Goal: Navigation & Orientation: Find specific page/section

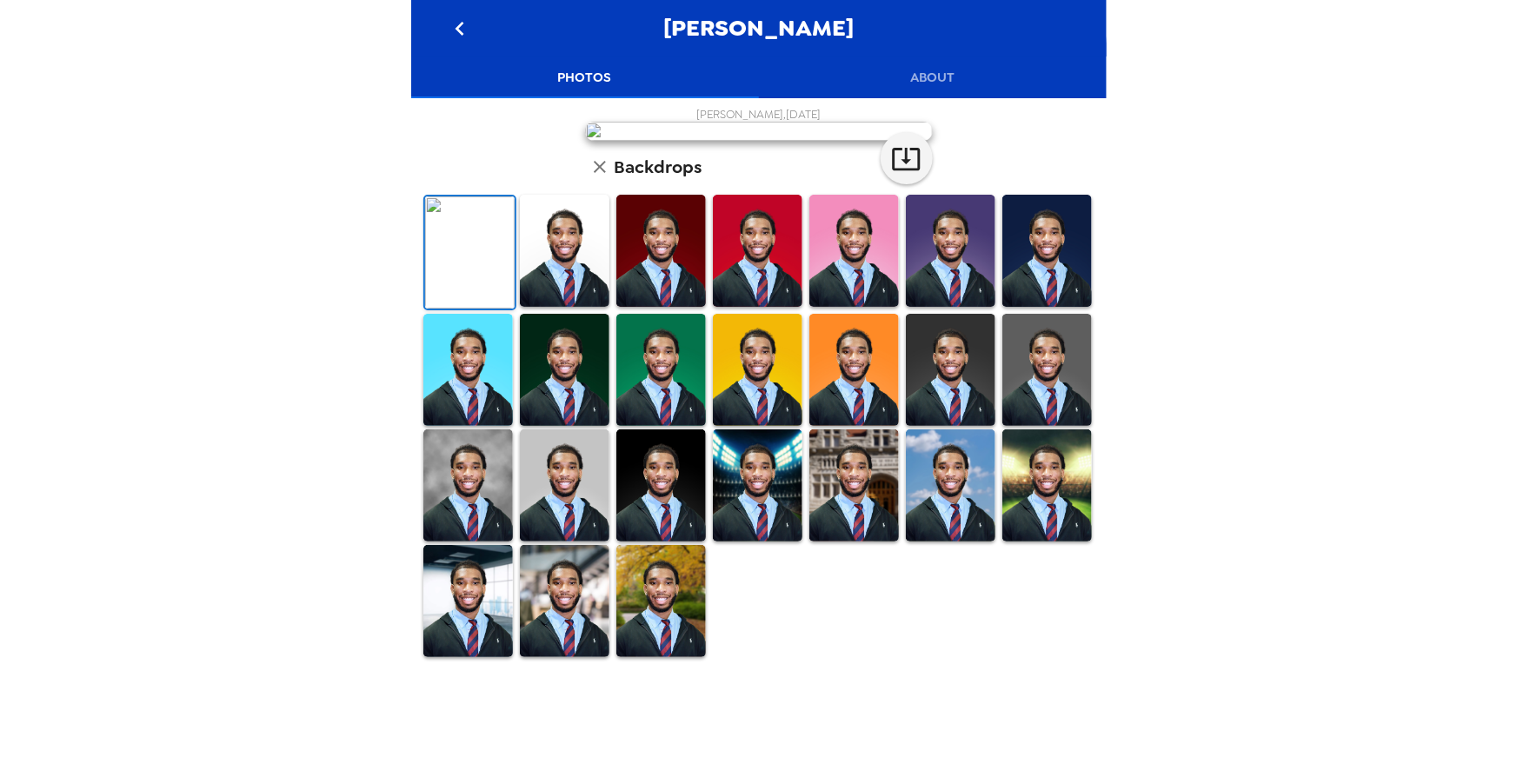
click at [454, 23] on icon "go back" at bounding box center [460, 29] width 28 height 28
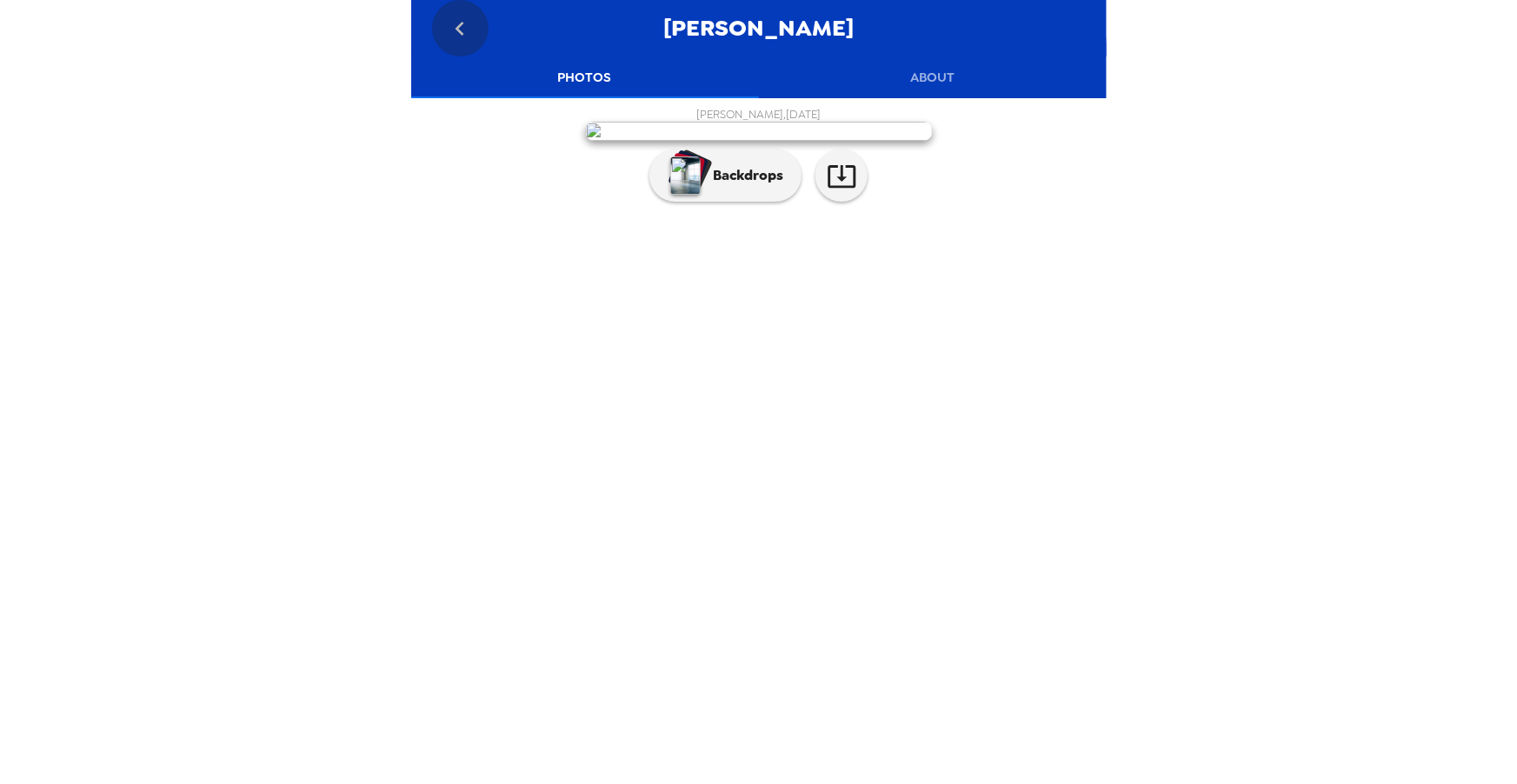
click at [460, 25] on icon "go back" at bounding box center [460, 29] width 9 height 14
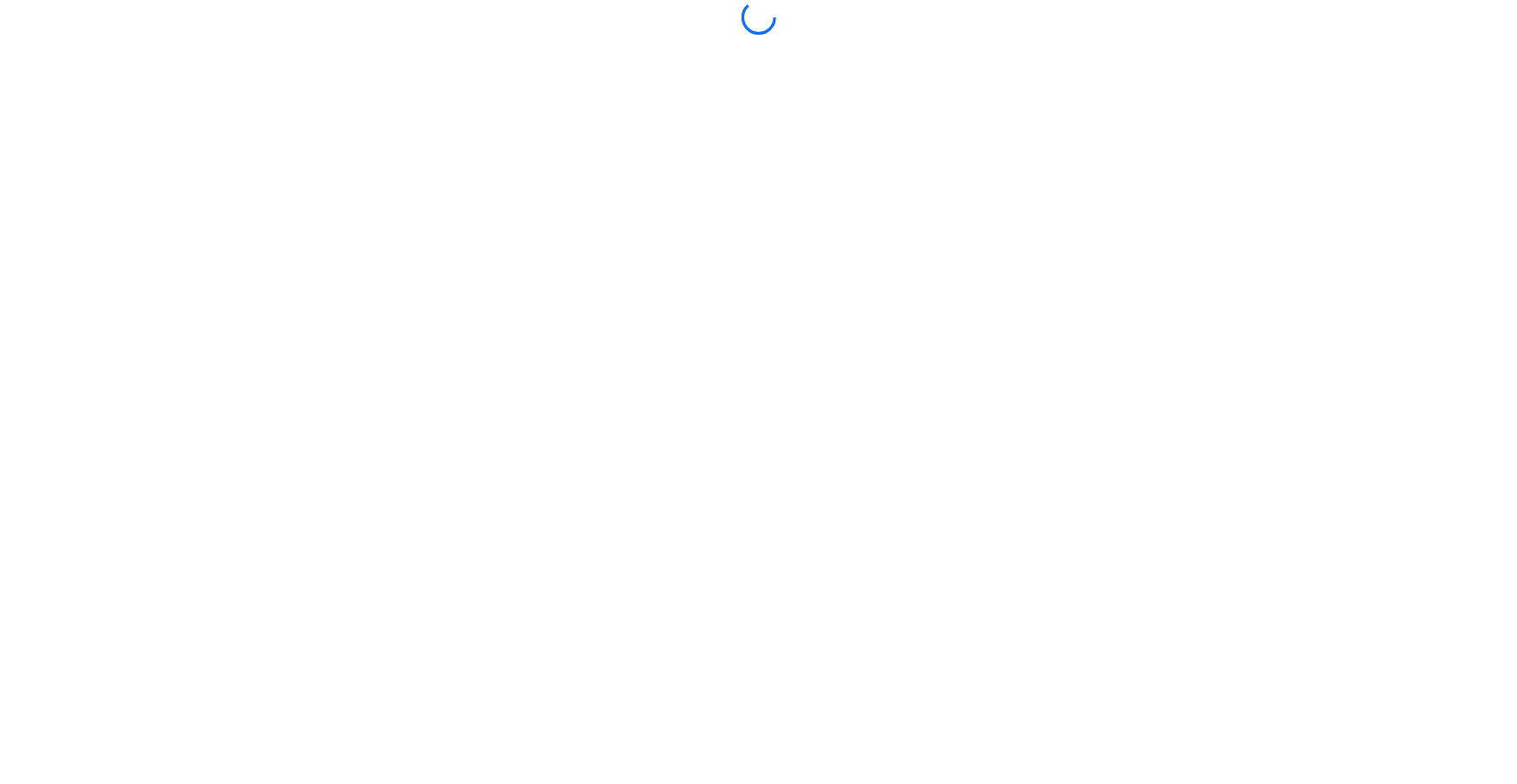
click at [460, 25] on div at bounding box center [758, 17] width 695 height 34
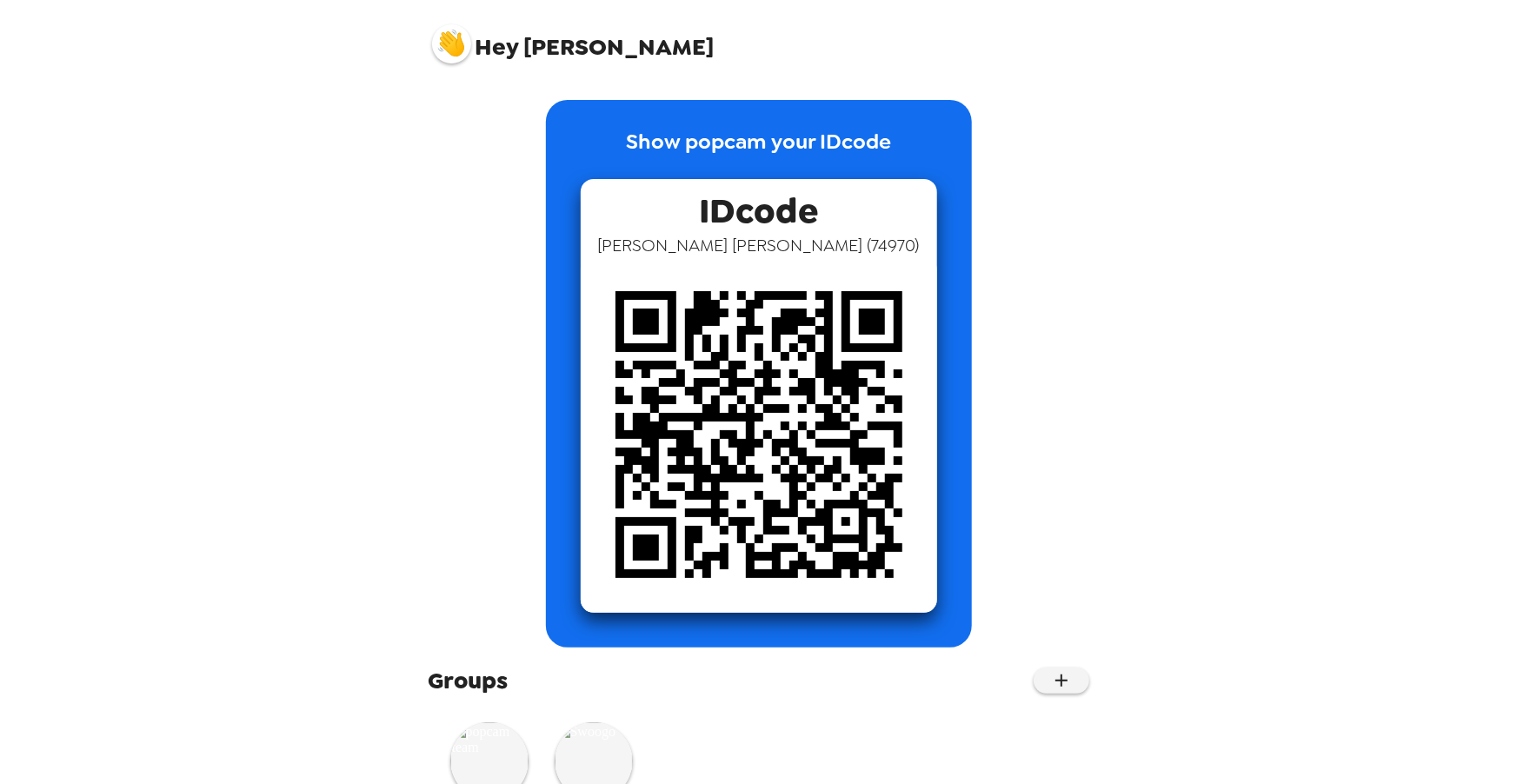
click at [443, 52] on img at bounding box center [452, 44] width 39 height 39
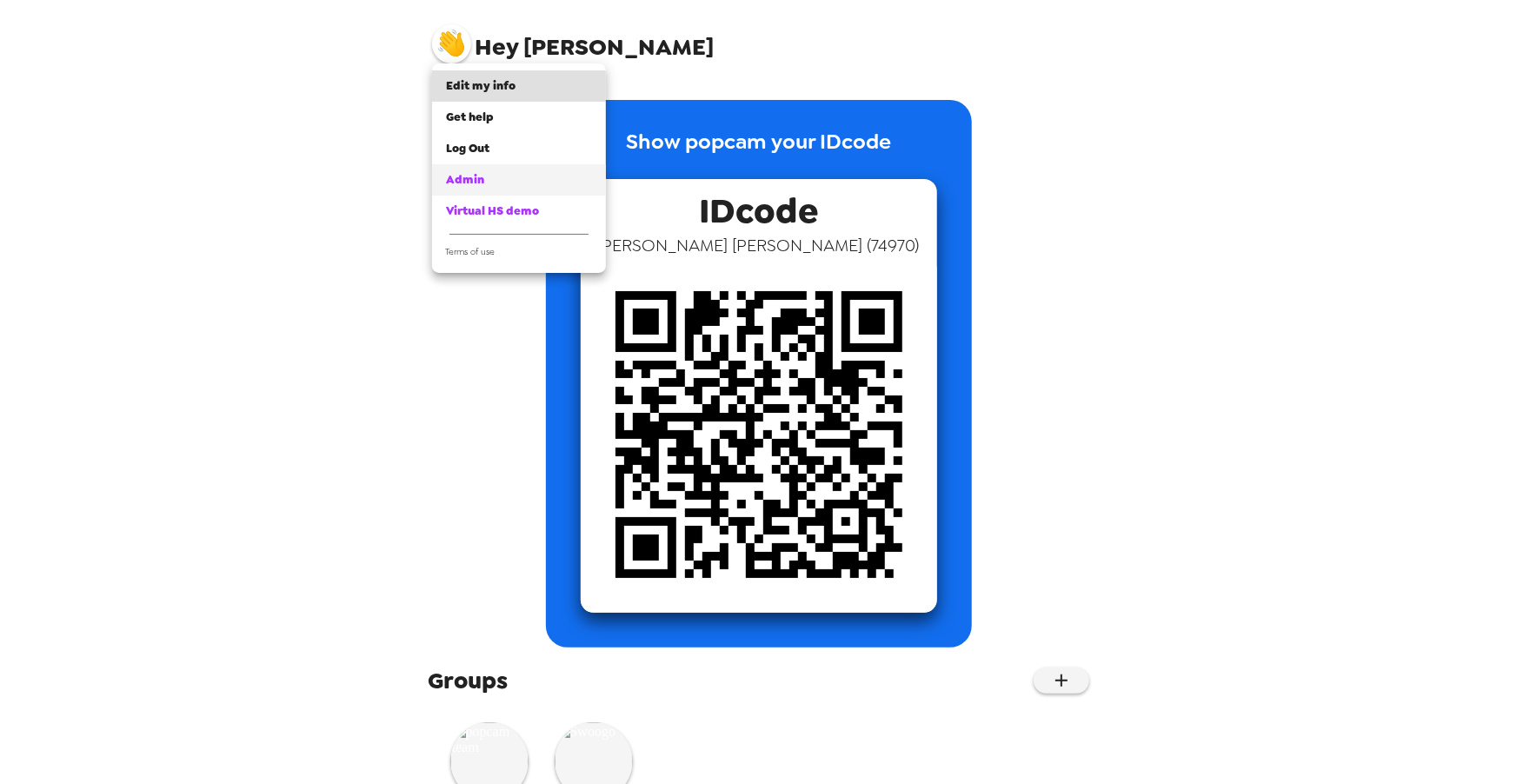
click at [499, 191] on link "Admin" at bounding box center [519, 179] width 174 height 31
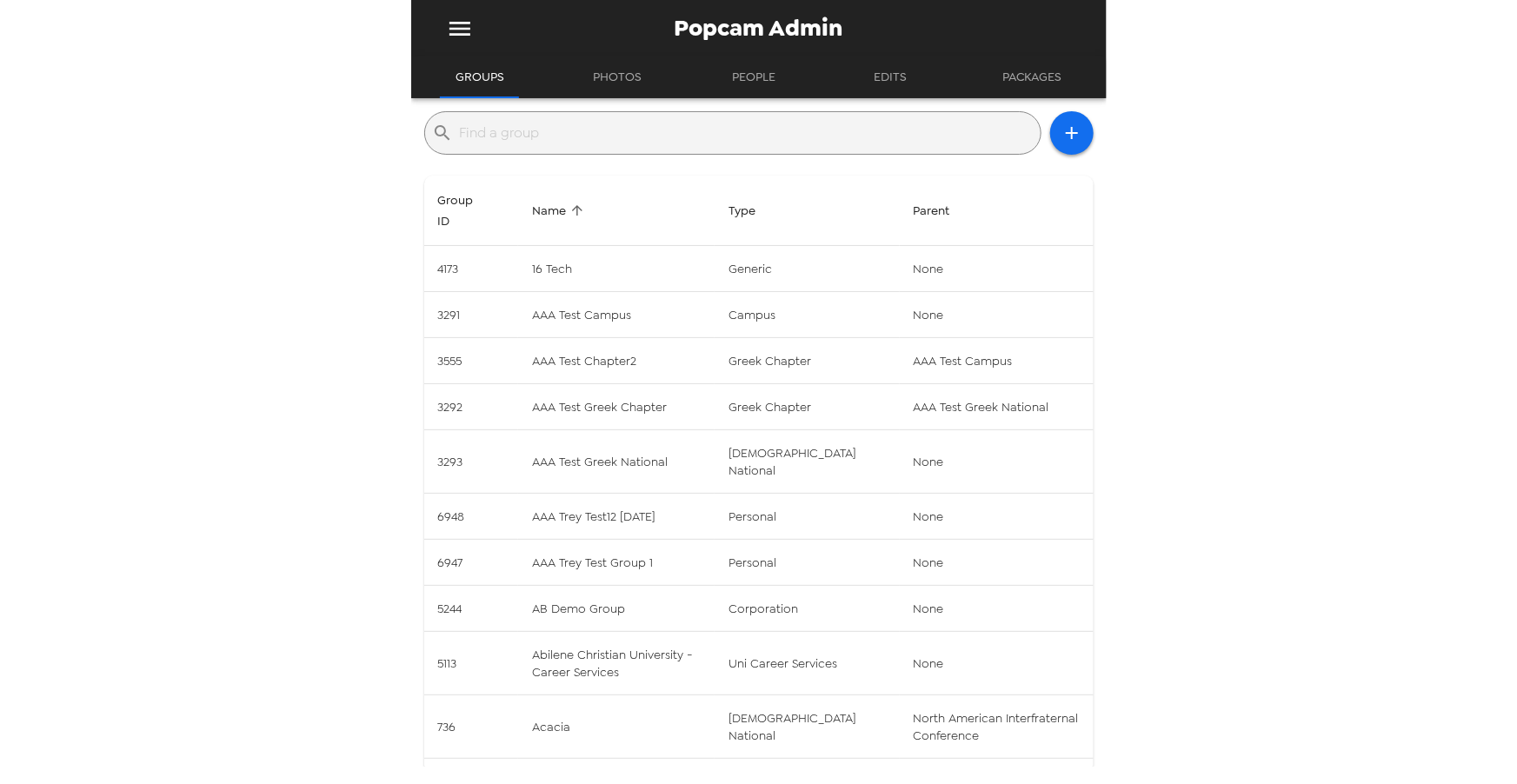
click at [171, 314] on div "Popcam Admin Groups Photos People Edits Packages ​ Group ID Name Type Parent 41…" at bounding box center [758, 392] width 1517 height 784
click at [707, 123] on input "text" at bounding box center [746, 133] width 573 height 28
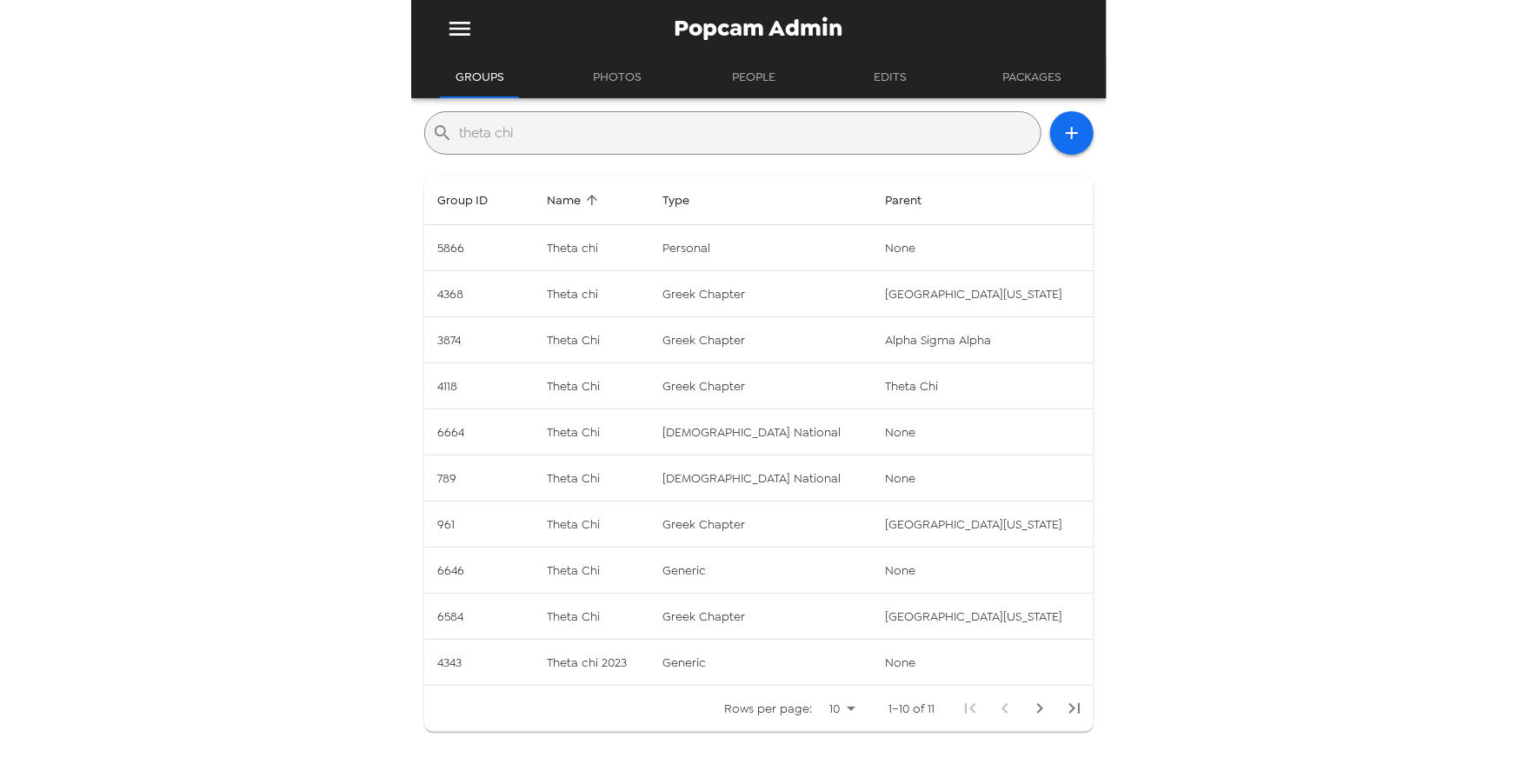
type input "theta chi"
click at [1022, 709] on button "Next Page" at bounding box center [1039, 707] width 34 height 34
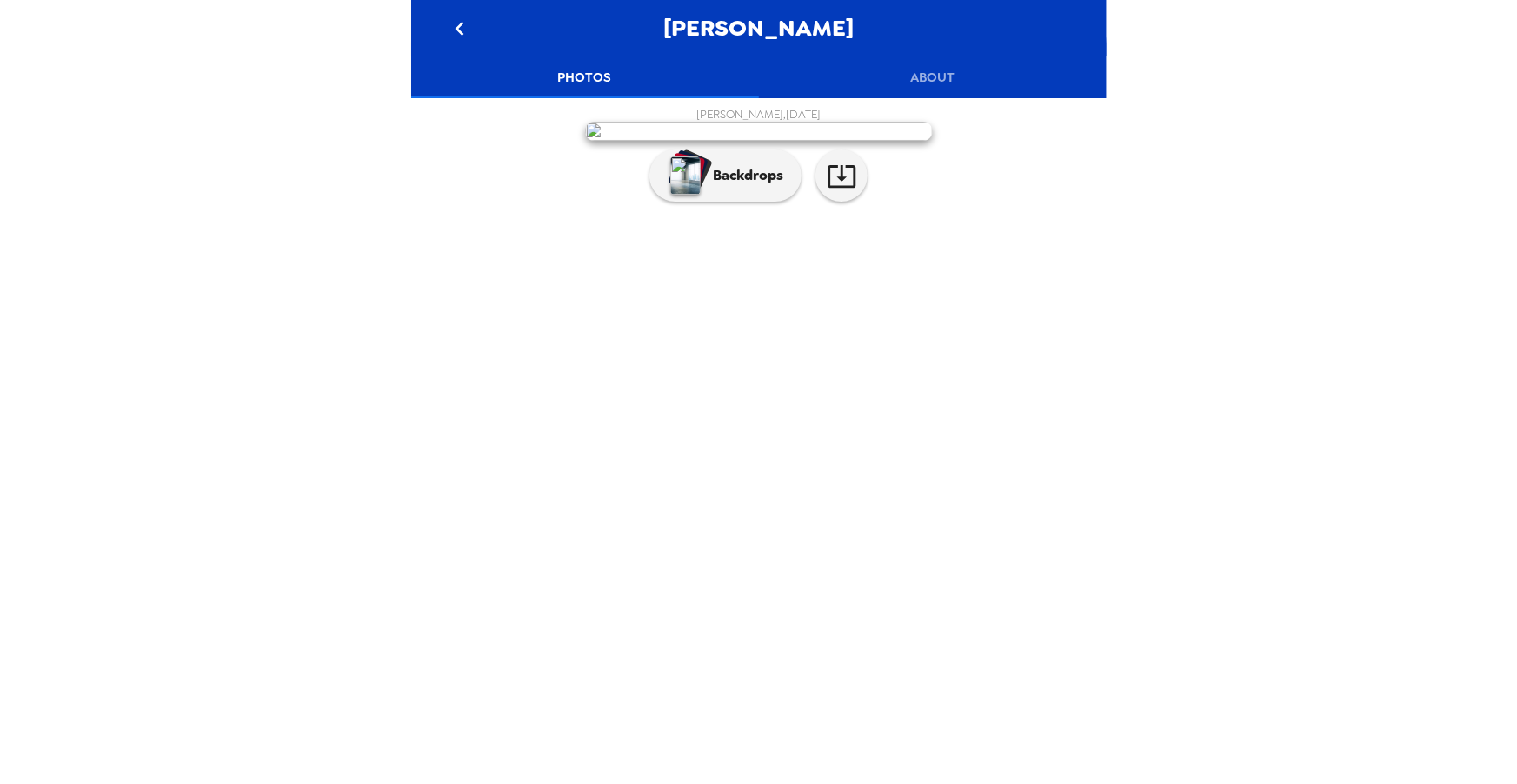
click at [430, 210] on div "Boubacar Coulibaly , 01-31-2025 Backdrops" at bounding box center [758, 158] width 678 height 103
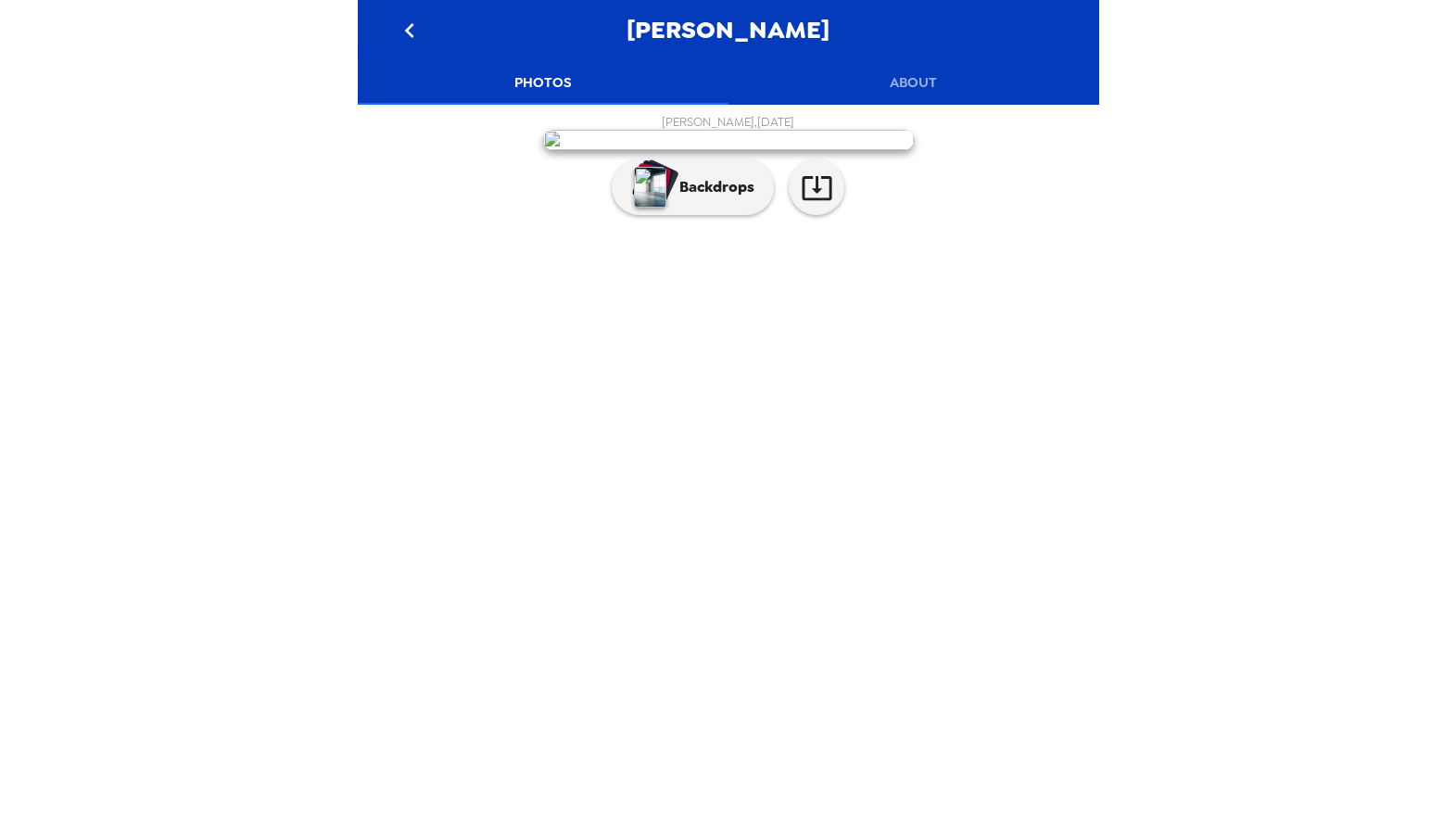
click at [760, 150] on img at bounding box center [729, 140] width 371 height 21
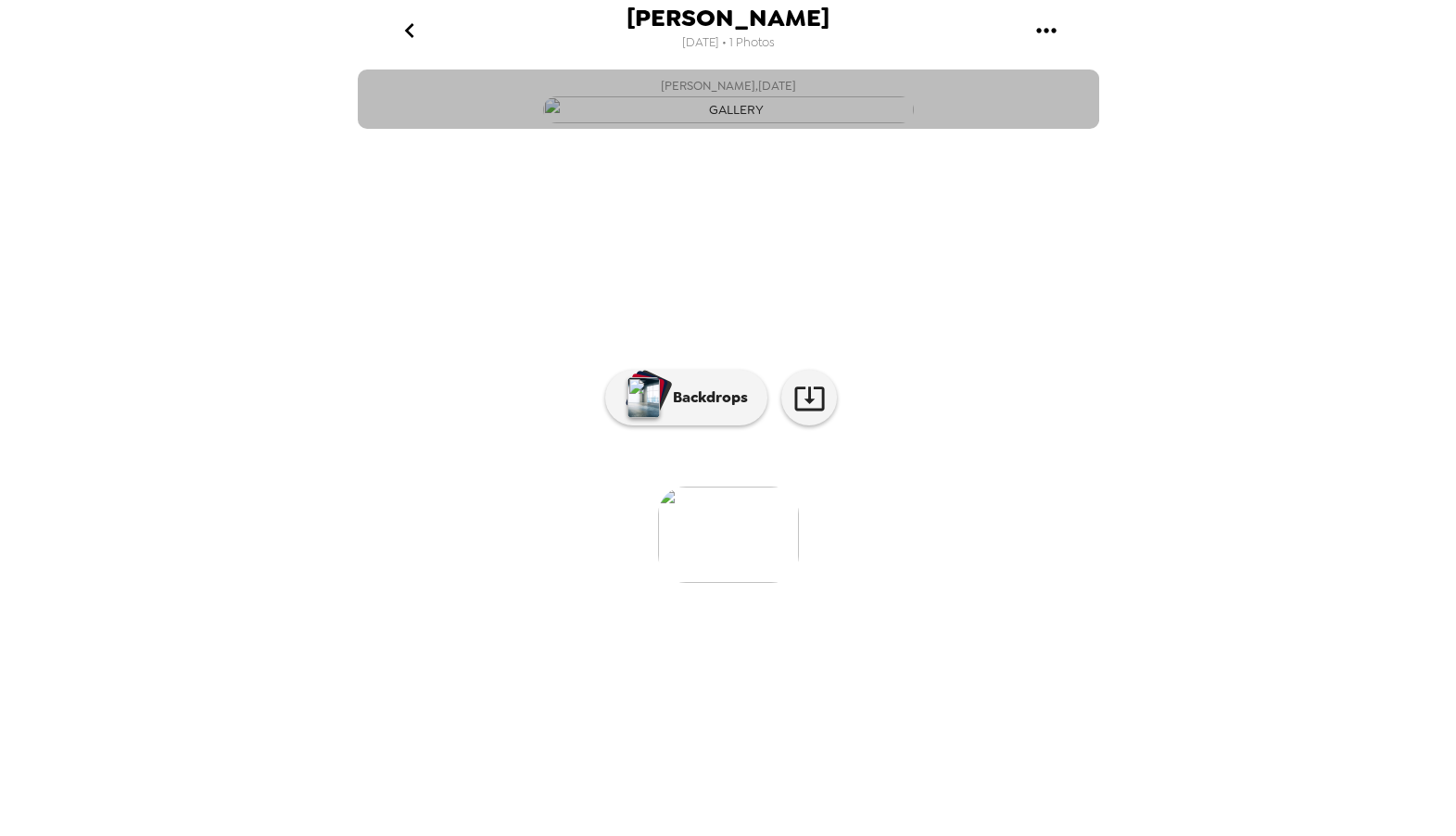
click at [768, 123] on img "button" at bounding box center [729, 109] width 371 height 27
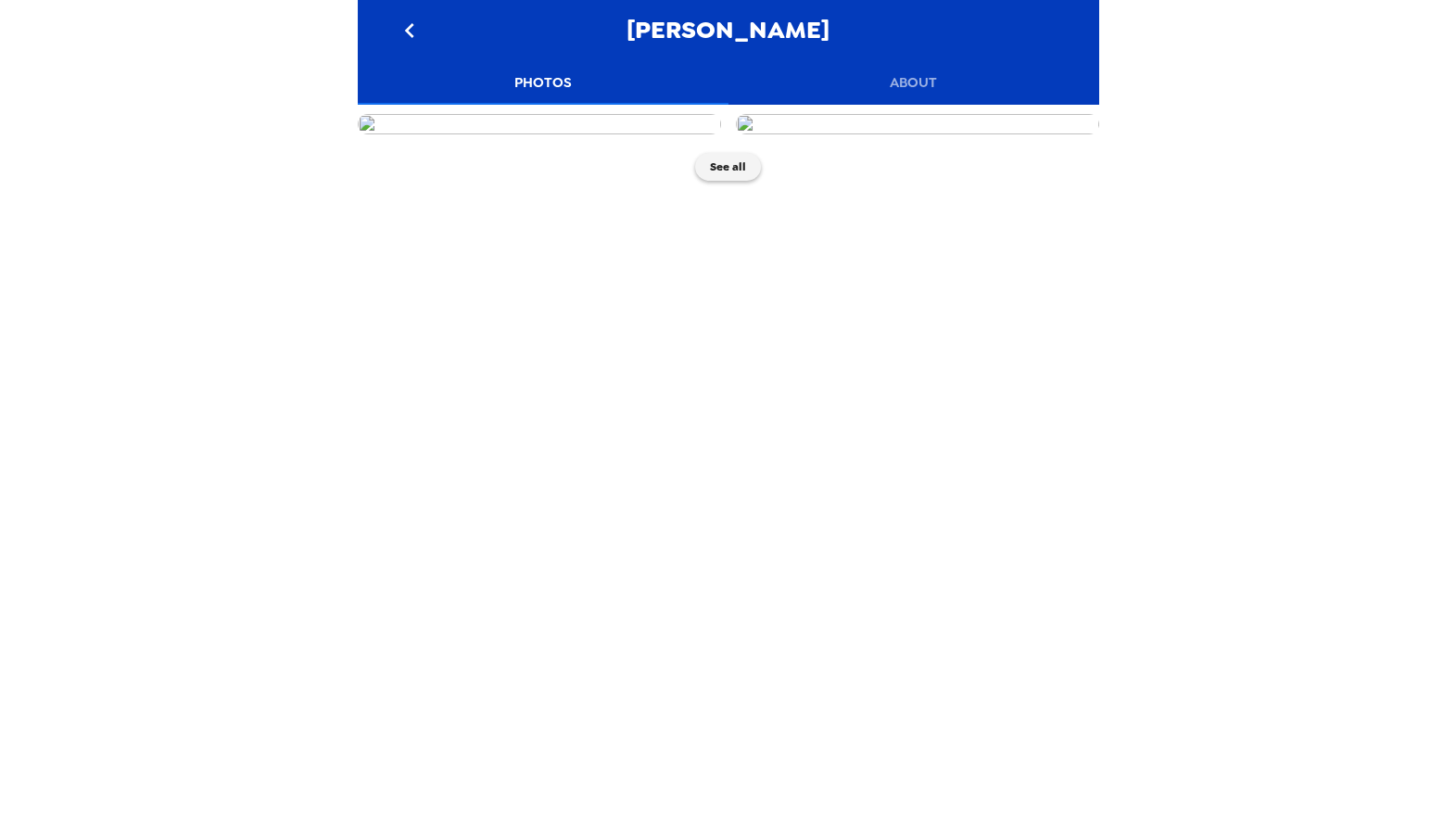
click at [106, 399] on div "[PERSON_NAME] Photos About See all" at bounding box center [728, 418] width 1456 height 836
click at [194, 176] on div "Fernanda Shibata Photos About See all" at bounding box center [728, 418] width 1456 height 836
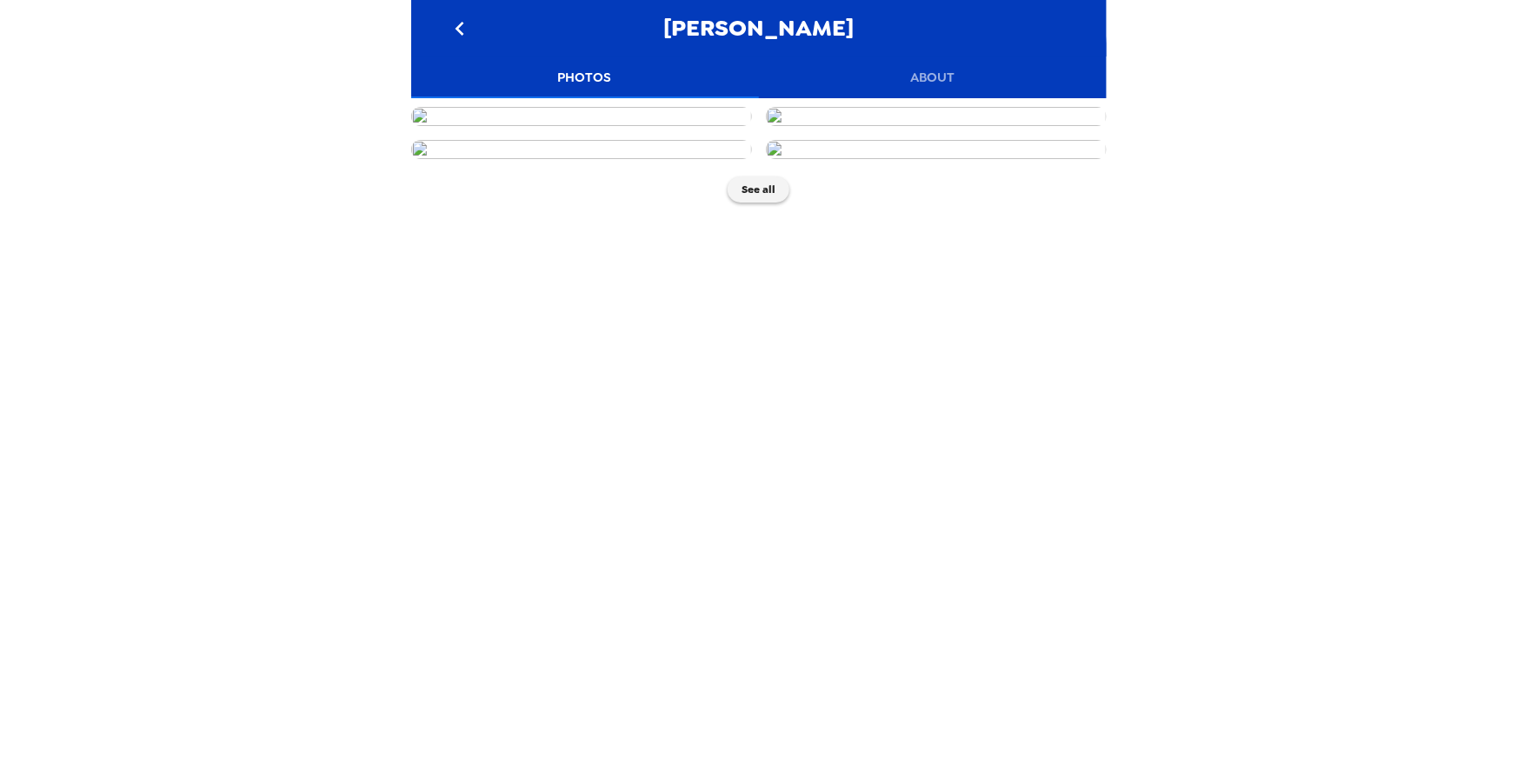
click at [259, 213] on div "Yuxin Wang Photos About See all" at bounding box center [758, 392] width 1517 height 784
click at [245, 204] on div "[DEMOGRAPHIC_DATA][PERSON_NAME] Photos About See all" at bounding box center [758, 392] width 1517 height 784
